Goal: Information Seeking & Learning: Learn about a topic

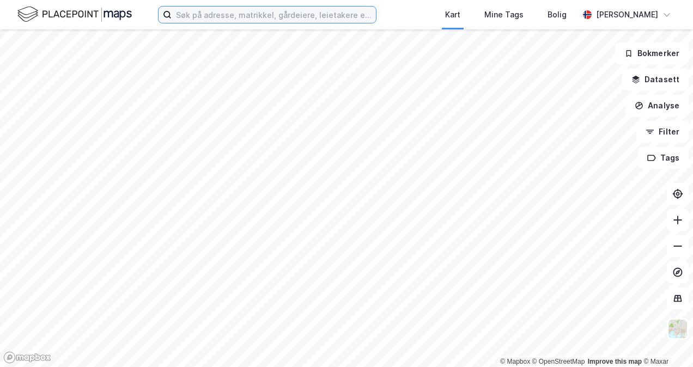
click at [224, 12] on input at bounding box center [274, 15] width 204 height 16
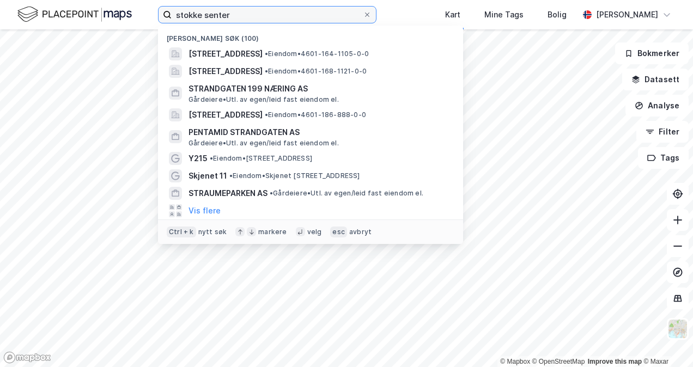
type input "stokke senter"
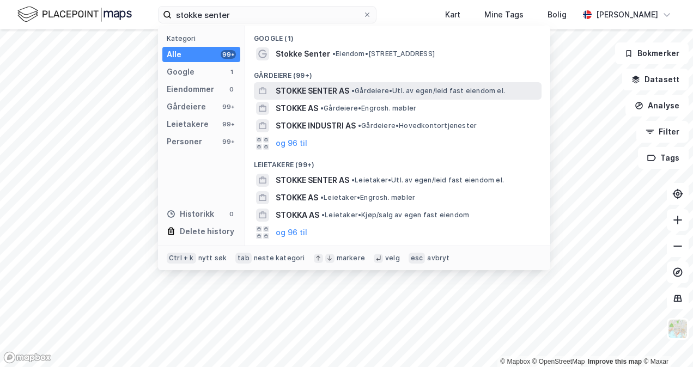
click at [321, 90] on span "STOKKE SENTER AS" at bounding box center [313, 90] width 74 height 13
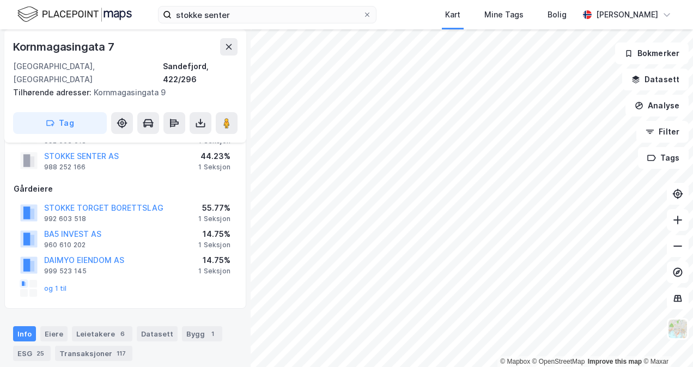
scroll to position [45, 0]
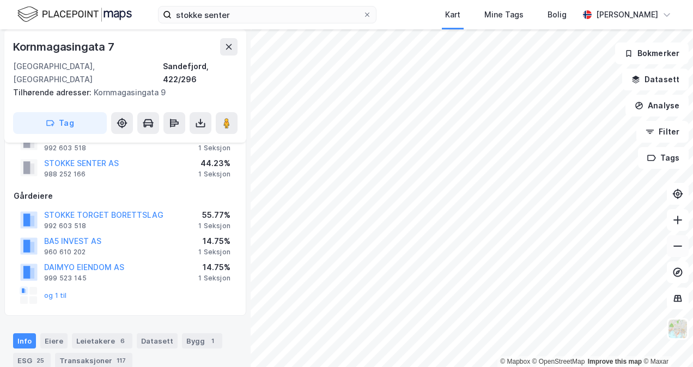
click at [676, 252] on button at bounding box center [678, 246] width 22 height 22
click at [685, 254] on button at bounding box center [678, 246] width 22 height 22
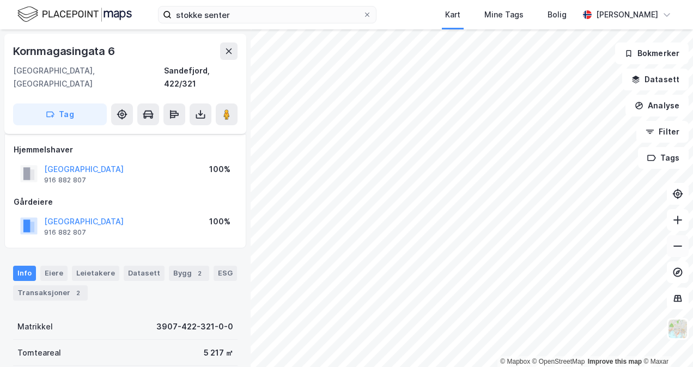
scroll to position [45, 0]
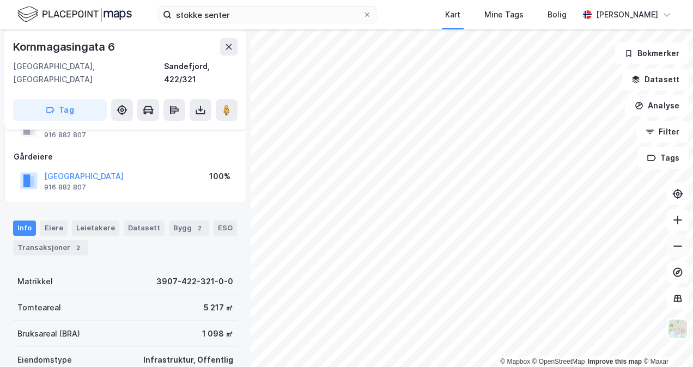
scroll to position [45, 0]
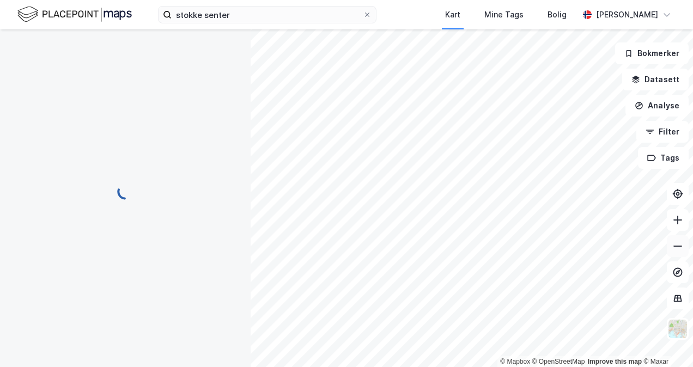
scroll to position [45, 0]
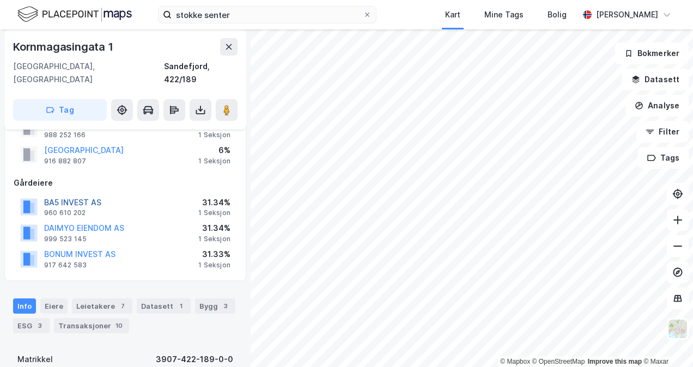
click at [0, 0] on button "BA5 INVEST AS" at bounding box center [0, 0] width 0 height 0
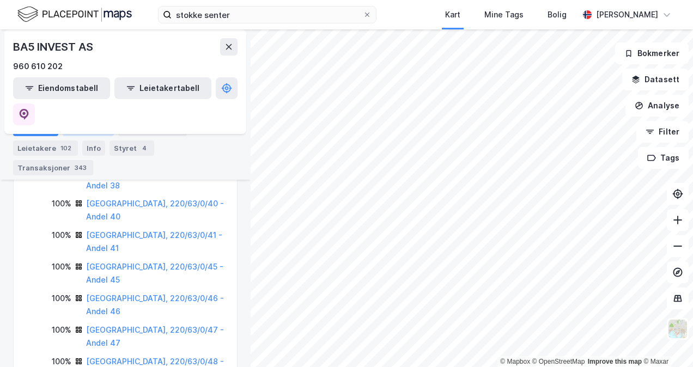
scroll to position [1300, 0]
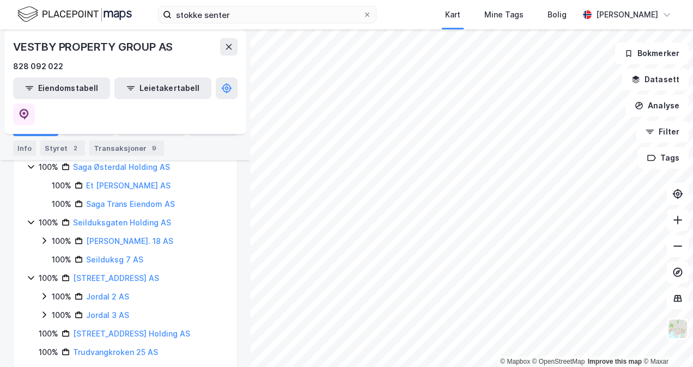
scroll to position [1588, 0]
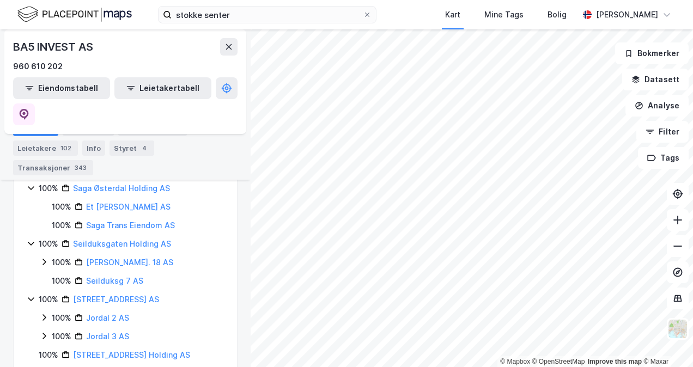
scroll to position [1610, 0]
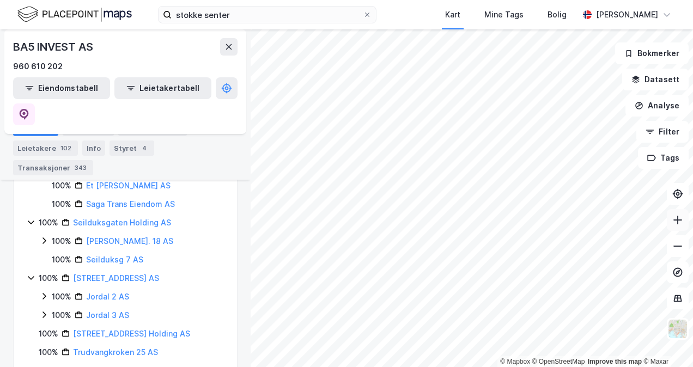
click at [678, 221] on icon at bounding box center [677, 220] width 11 height 11
click at [195, 221] on div "© Mapbox © OpenStreetMap Improve this map © Maxar Kornmagasingata 1 Gårdeier Ti…" at bounding box center [346, 198] width 693 height 338
click at [265, 16] on input "stokke senter" at bounding box center [267, 15] width 191 height 16
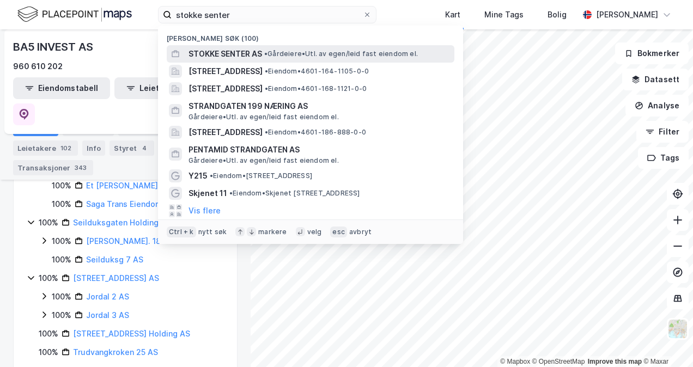
click at [253, 48] on span "STOKKE SENTER AS" at bounding box center [225, 53] width 74 height 13
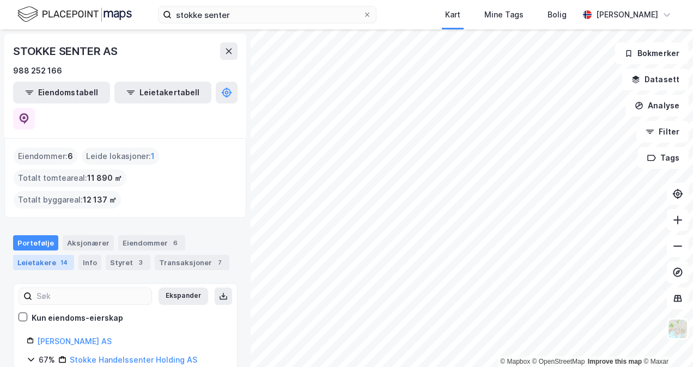
click at [47, 255] on div "Leietakere 14" at bounding box center [43, 262] width 61 height 15
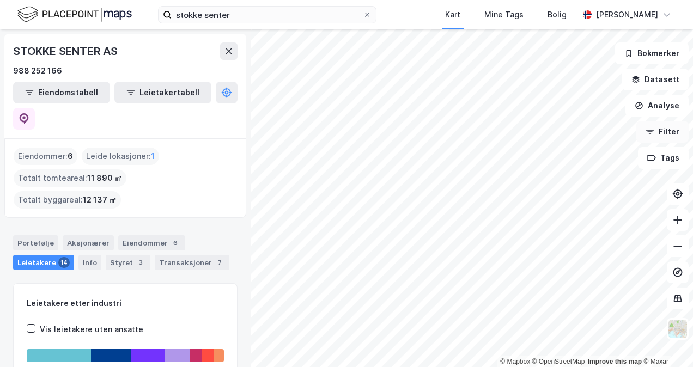
click at [646, 131] on button "Filter" at bounding box center [662, 132] width 52 height 22
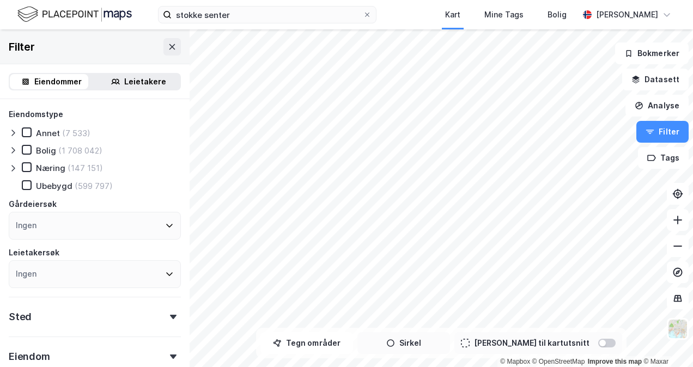
click at [429, 341] on button "Sirkel" at bounding box center [403, 343] width 93 height 22
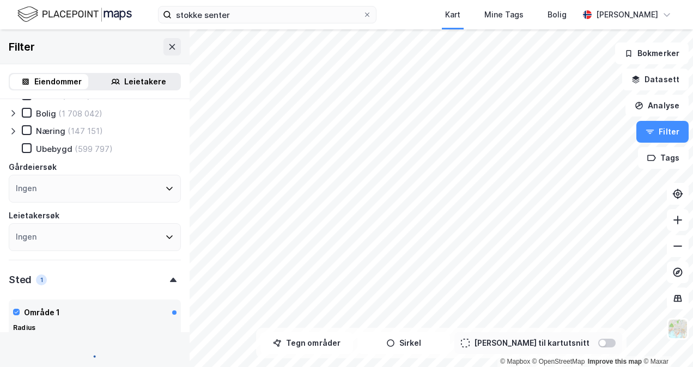
scroll to position [232, 0]
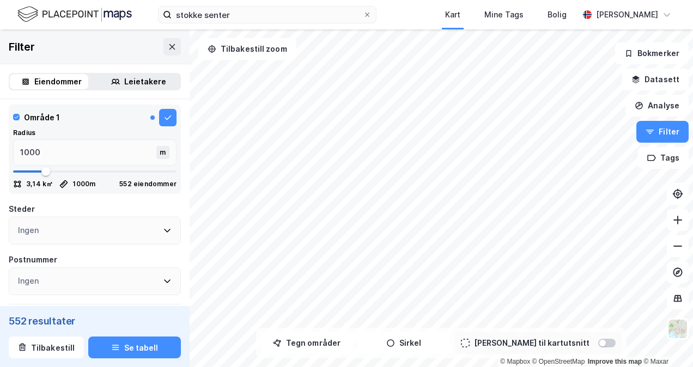
type input "879"
type input "861"
type input "844"
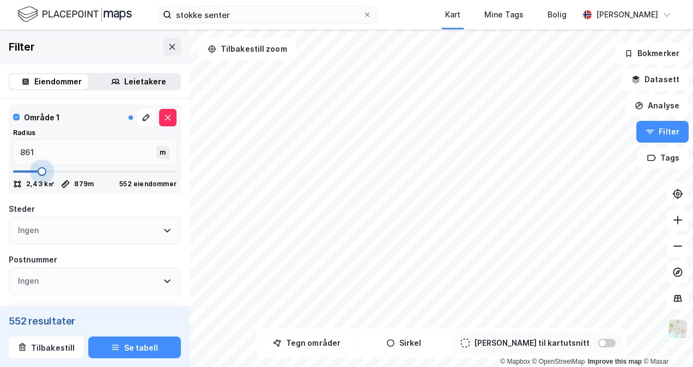
type input "844"
type input "809"
type input "791"
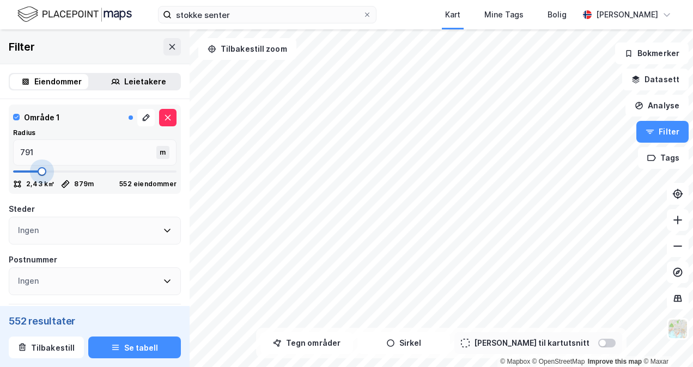
type input "774"
type input "756"
type input "721"
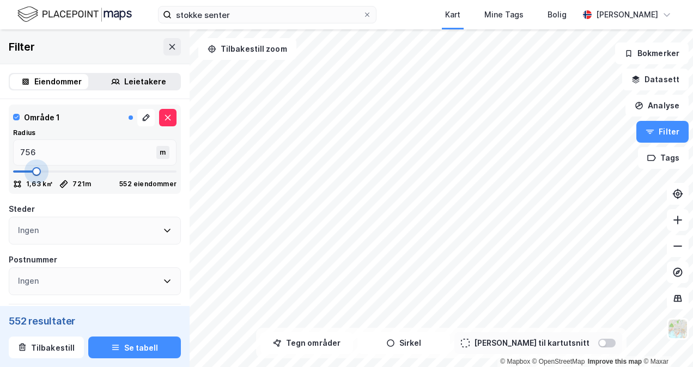
type input "721"
type input "668"
type input "651"
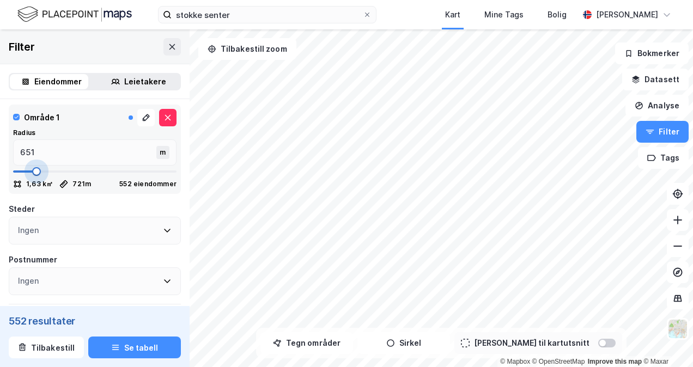
type input "633"
type input "616"
type input "598"
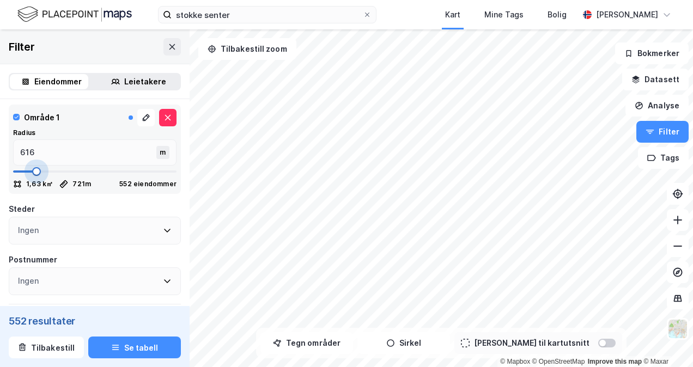
type input "598"
type input "581"
drag, startPoint x: 40, startPoint y: 171, endPoint x: 31, endPoint y: 171, distance: 9.3
click at [31, 171] on span at bounding box center [32, 171] width 9 height 9
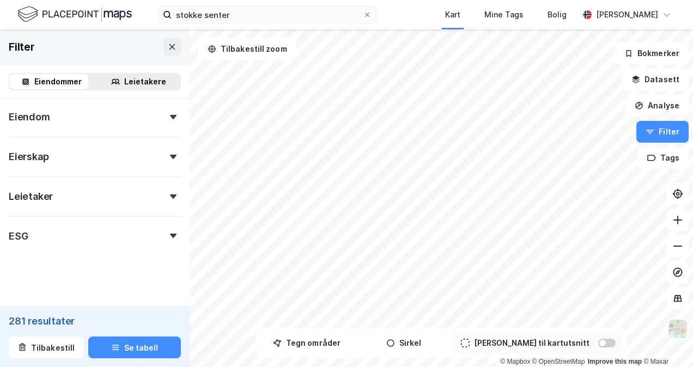
scroll to position [440, 0]
click at [68, 199] on div "Leietaker" at bounding box center [95, 190] width 172 height 31
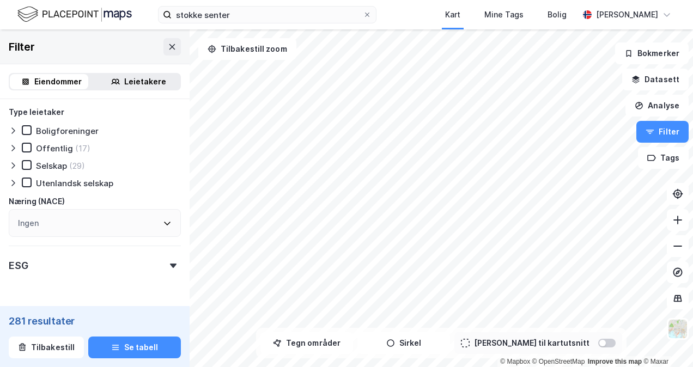
scroll to position [675, 0]
click at [41, 223] on div "Ingen" at bounding box center [95, 224] width 172 height 28
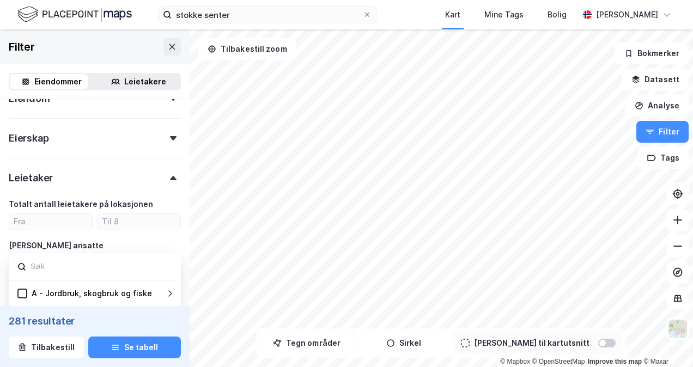
click at [54, 181] on div "Leietaker" at bounding box center [95, 173] width 172 height 31
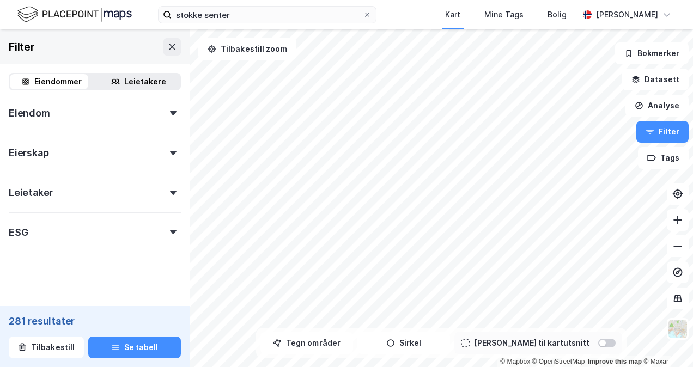
scroll to position [443, 0]
click at [667, 247] on button at bounding box center [678, 246] width 22 height 22
click at [230, 40] on button "Tilbakestill zoom" at bounding box center [247, 49] width 98 height 22
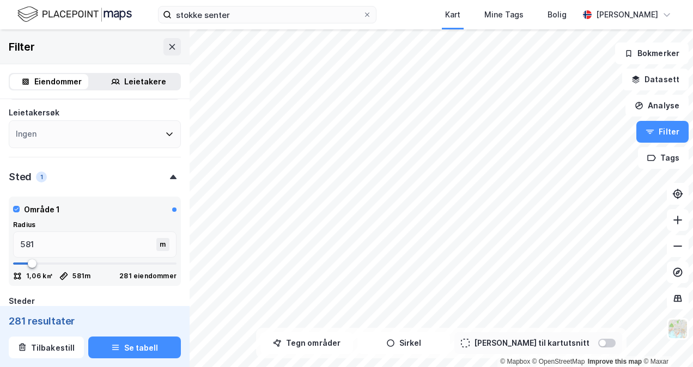
scroll to position [145, 0]
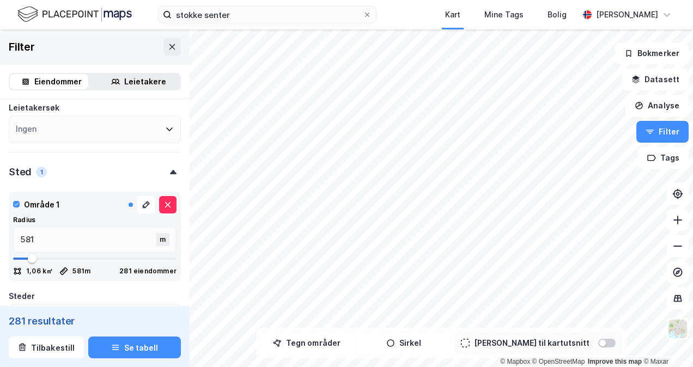
type input "598"
type input "581"
type input "563"
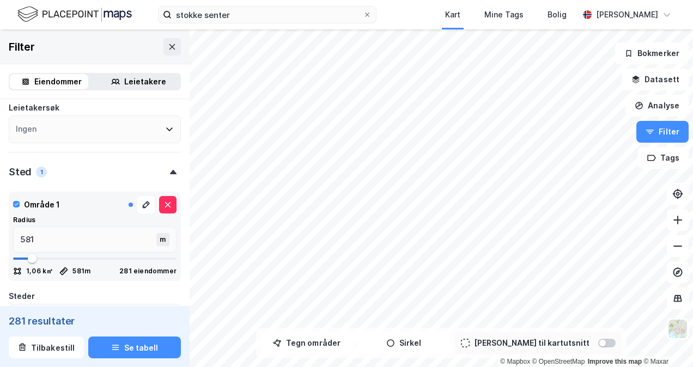
type input "563"
type input "545"
type input "528"
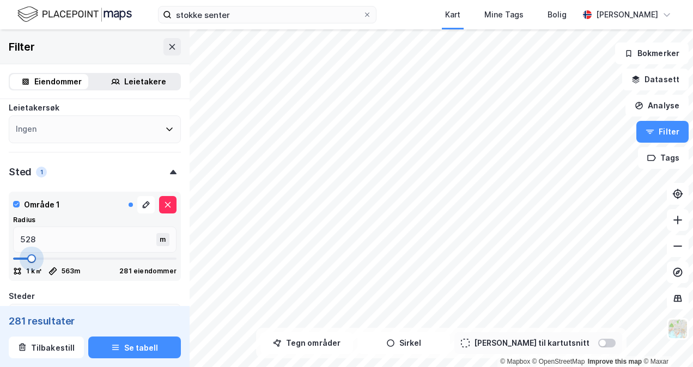
type input "493"
type input "475"
type input "458"
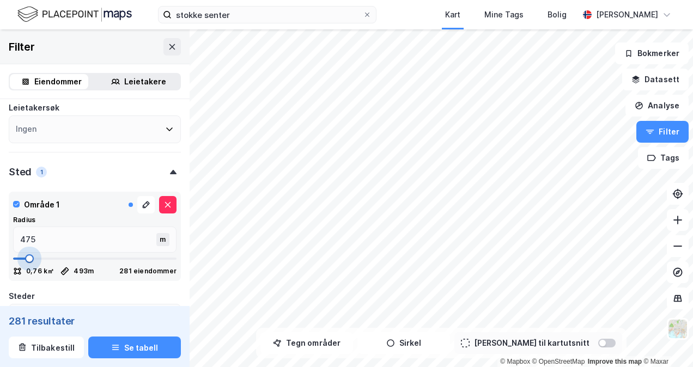
type input "458"
type input "440"
type input "422"
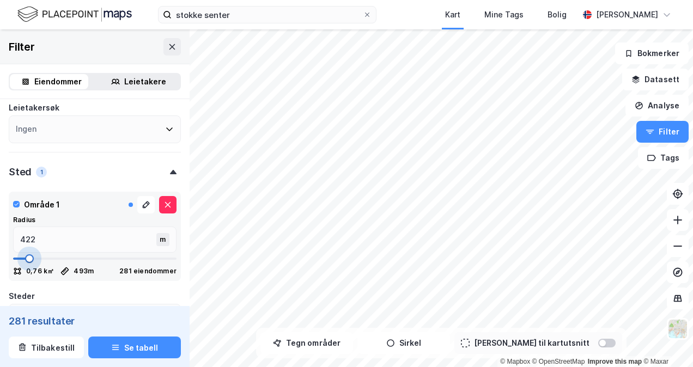
type input "387"
type input "352"
type input "335"
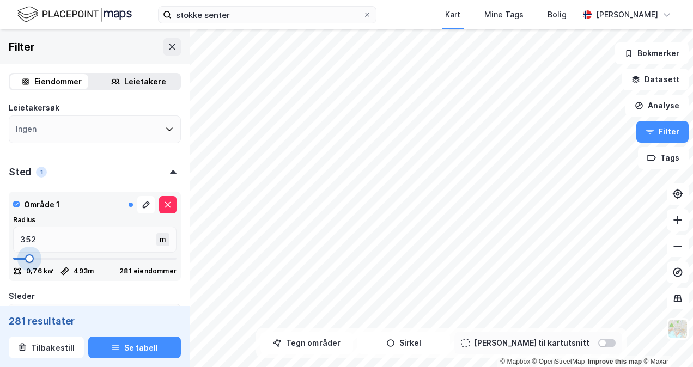
type input "335"
type input "317"
type input "300"
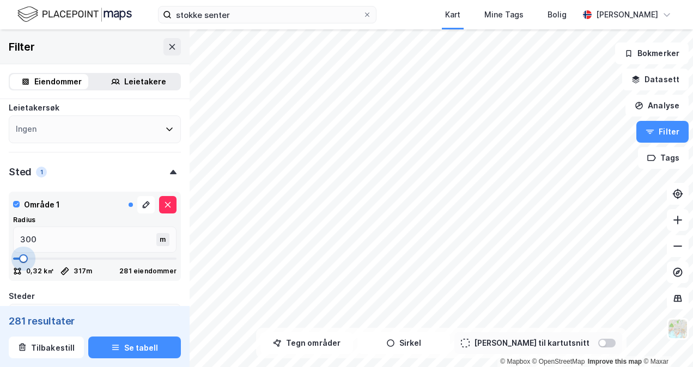
type input "282"
type input "264"
type input "247"
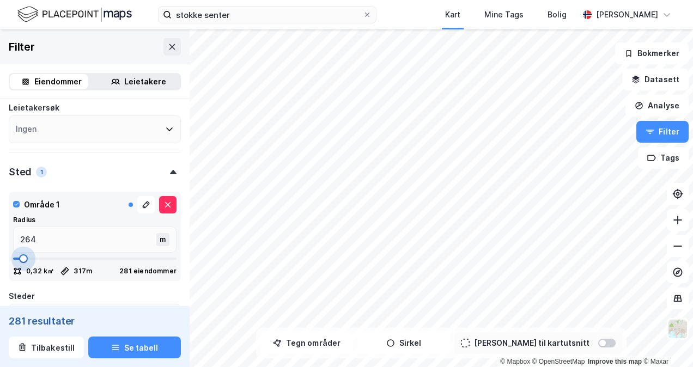
type input "247"
type input "229"
type input "212"
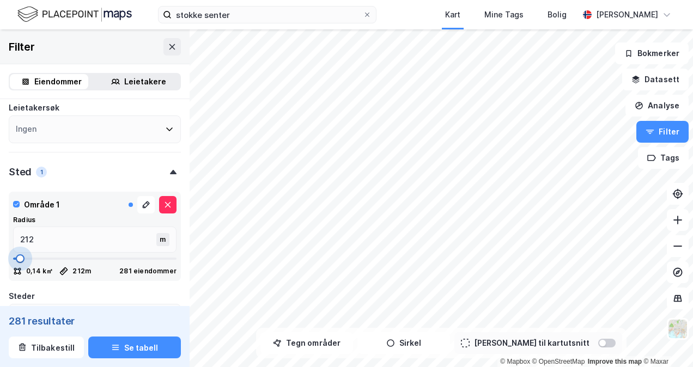
type input "194"
type input "177"
type input "159"
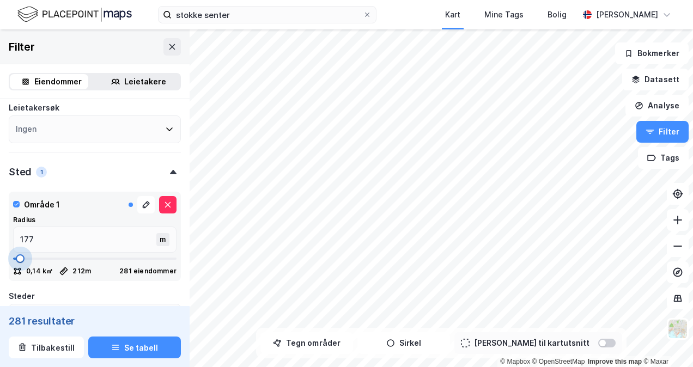
type input "159"
drag, startPoint x: 30, startPoint y: 256, endPoint x: 18, endPoint y: 255, distance: 12.6
click at [18, 255] on span at bounding box center [20, 258] width 9 height 9
click at [419, 348] on button "Sirkel" at bounding box center [403, 343] width 93 height 22
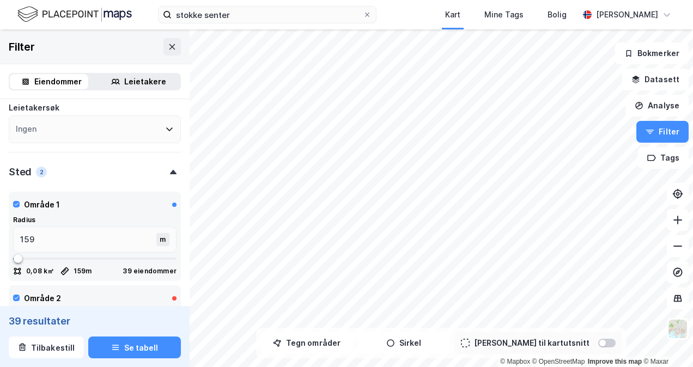
scroll to position [232, 0]
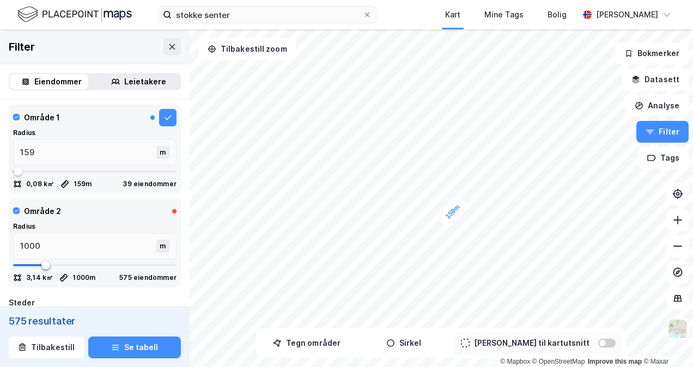
type input "229"
type input "212"
type input "194"
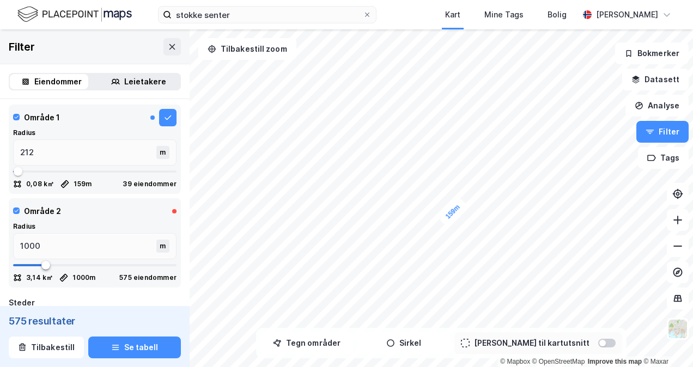
type input "194"
type input "177"
type input "159"
type input "124"
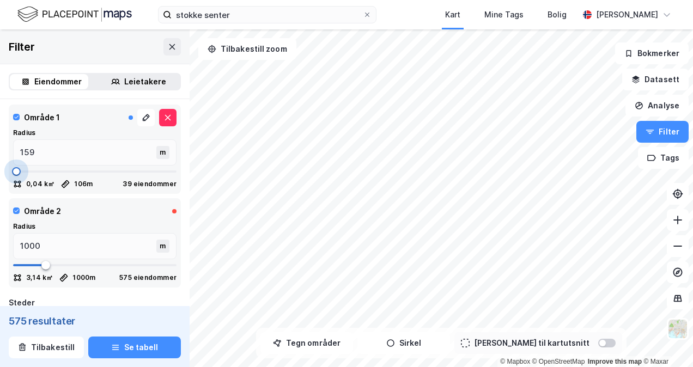
type input "106"
type input "71"
type input "54"
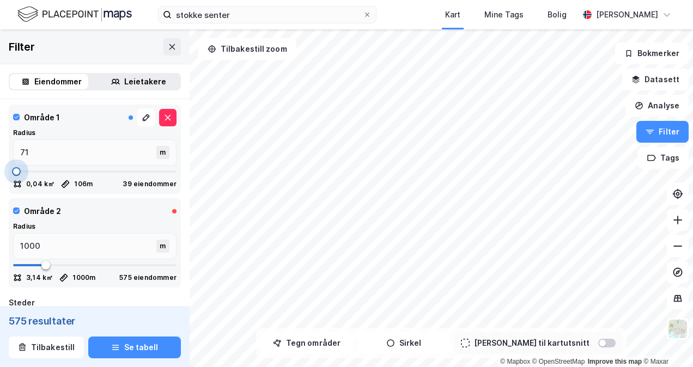
type input "54"
type input "36"
type input "19"
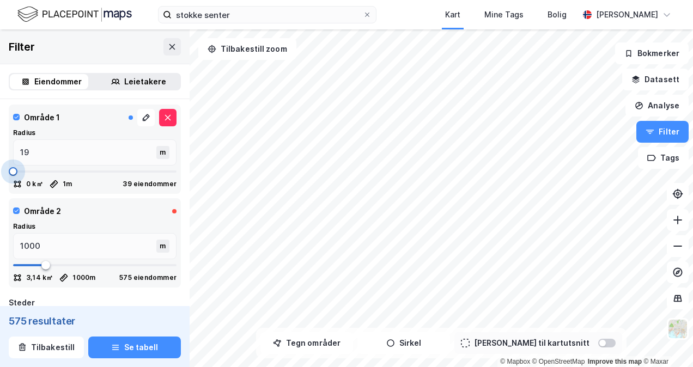
type input "1"
drag, startPoint x: 19, startPoint y: 171, endPoint x: 13, endPoint y: 171, distance: 6.0
click at [13, 171] on span at bounding box center [13, 171] width 9 height 9
click at [159, 121] on button at bounding box center [167, 117] width 17 height 17
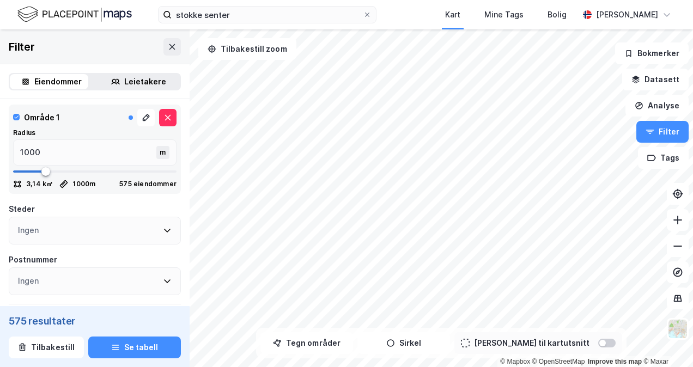
click at [159, 121] on button at bounding box center [167, 117] width 17 height 17
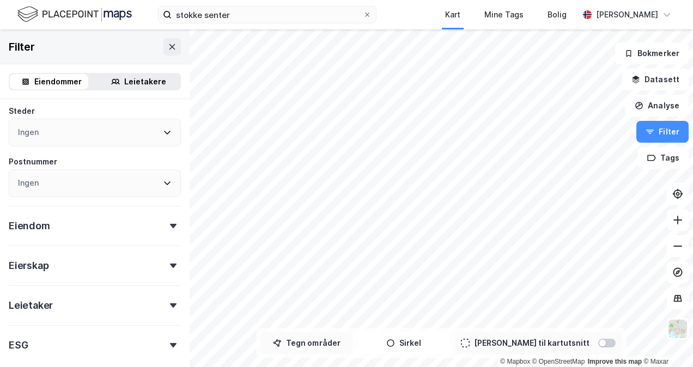
click at [332, 343] on button "Tegn områder" at bounding box center [306, 343] width 93 height 22
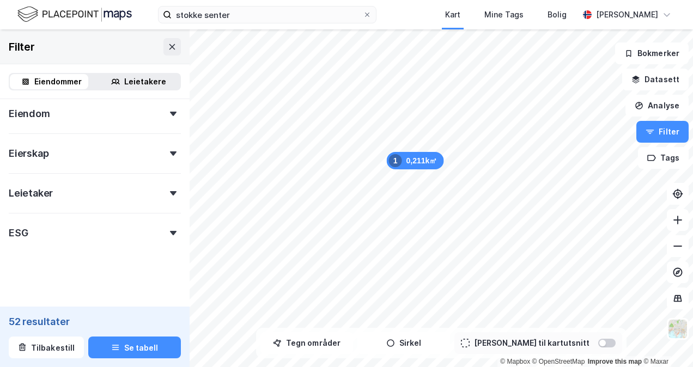
scroll to position [391, 0]
click at [66, 201] on div "Leietaker" at bounding box center [95, 189] width 172 height 31
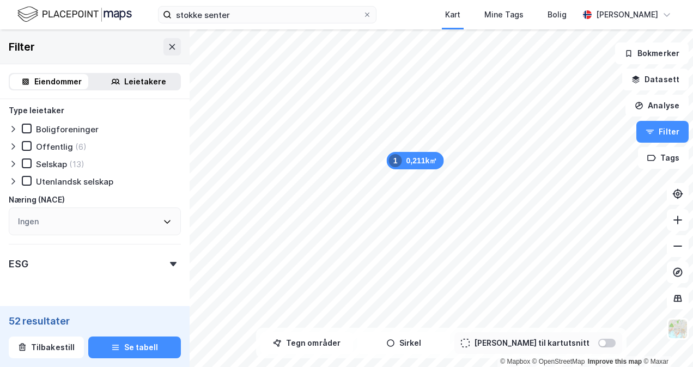
scroll to position [625, 0]
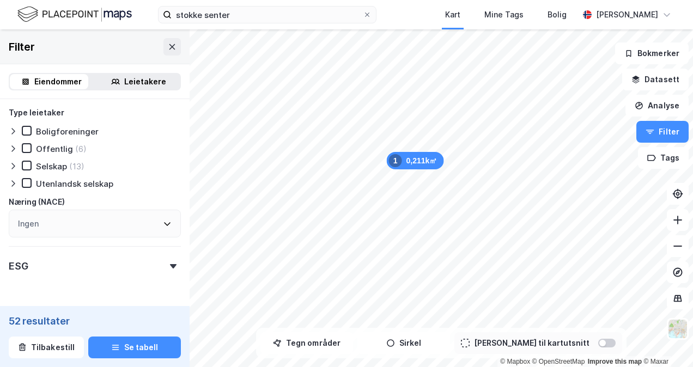
click at [45, 167] on div "Selskap" at bounding box center [51, 166] width 31 height 10
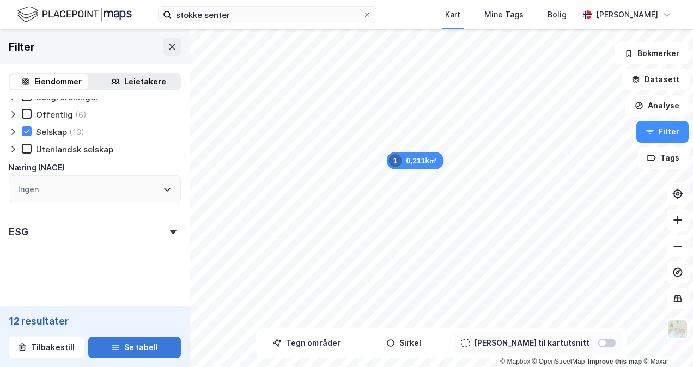
click at [123, 351] on button "Se tabell" at bounding box center [134, 348] width 93 height 22
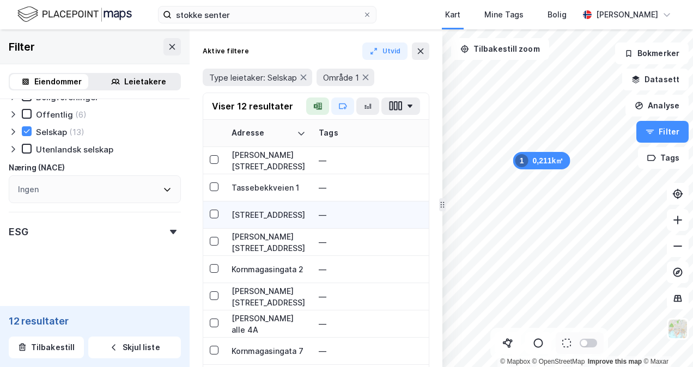
scroll to position [90, 0]
click at [137, 81] on div "Leietakere" at bounding box center [145, 81] width 42 height 13
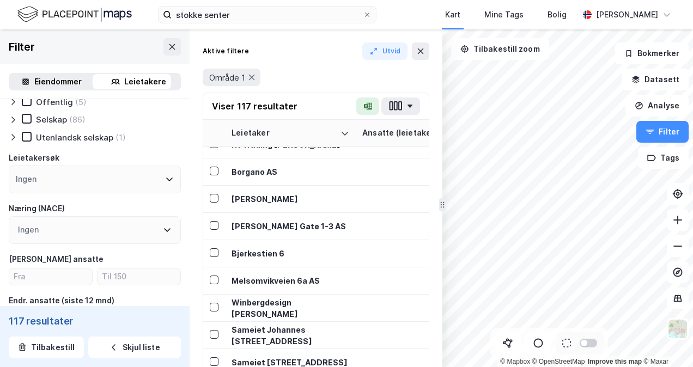
scroll to position [38, 0]
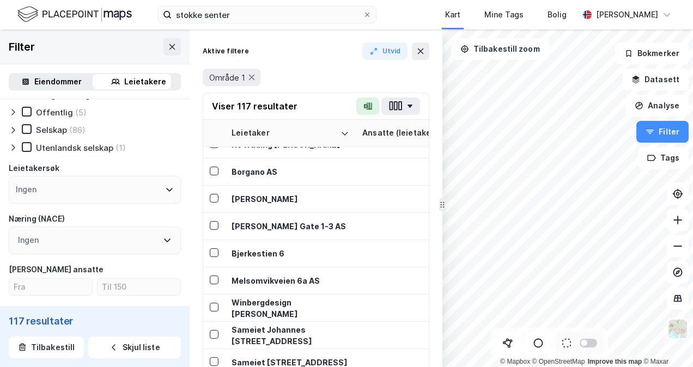
click at [163, 240] on icon at bounding box center [167, 240] width 9 height 9
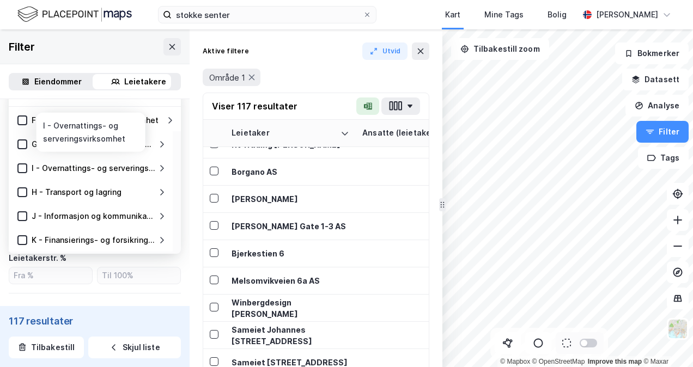
scroll to position [118, 0]
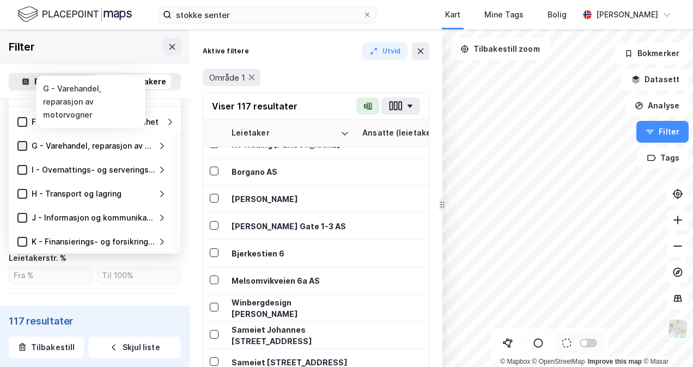
click at [21, 143] on icon at bounding box center [23, 146] width 8 height 8
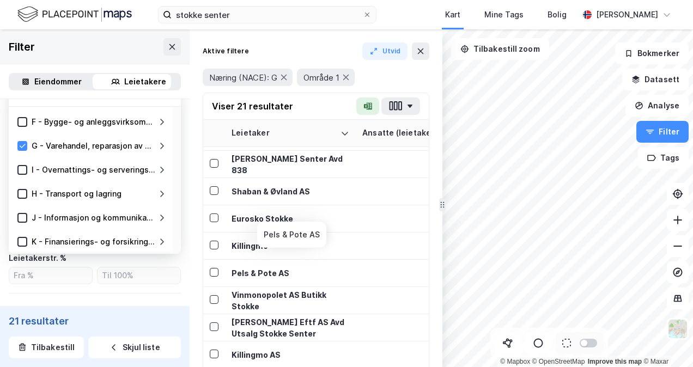
scroll to position [335, 0]
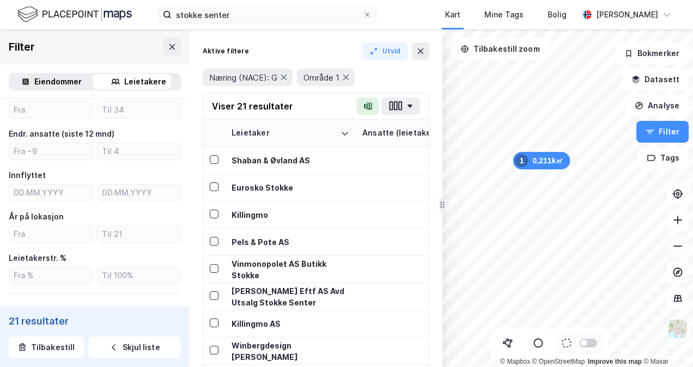
click at [674, 254] on button at bounding box center [678, 246] width 22 height 22
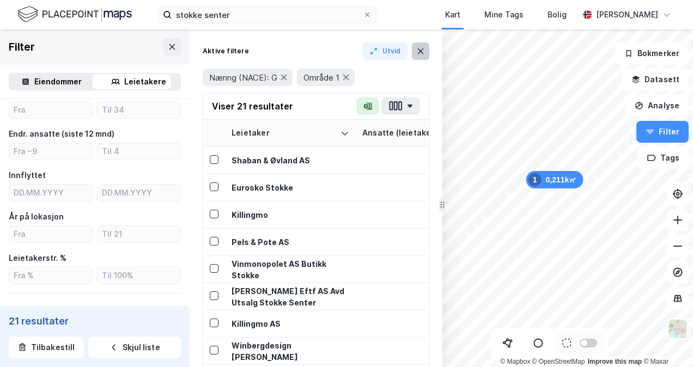
click at [421, 46] on button at bounding box center [420, 50] width 17 height 17
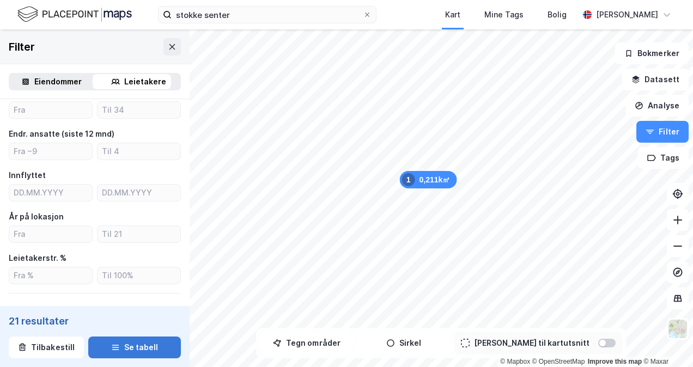
click at [139, 348] on button "Se tabell" at bounding box center [134, 348] width 93 height 22
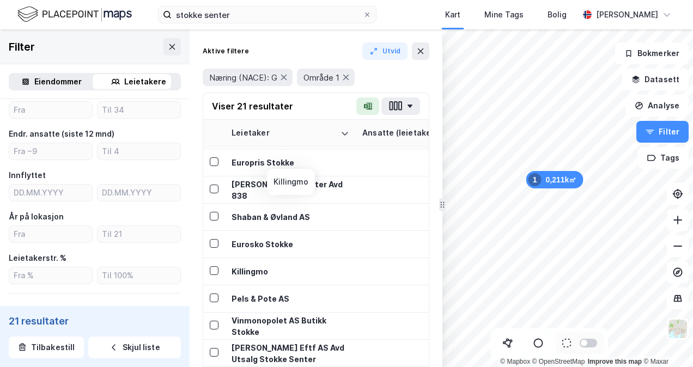
scroll to position [335, 0]
